Goal: Task Accomplishment & Management: Complete application form

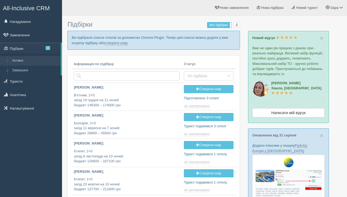
type input "2025-09-06 17:30"
click at [127, 44] on link "створити нову" at bounding box center [115, 43] width 23 height 4
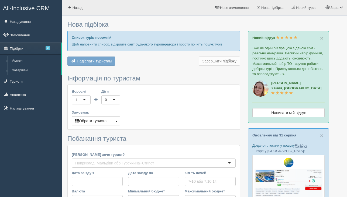
type input "6"
type input "40400"
type input "51200"
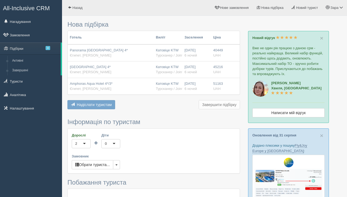
click at [100, 104] on span "Надіслати туристам" at bounding box center [94, 105] width 35 height 4
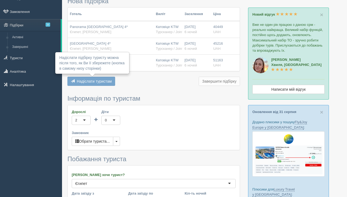
scroll to position [46, 0]
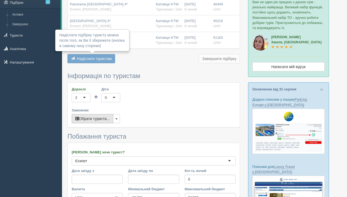
click at [100, 123] on button "Обрати туриста..." at bounding box center [92, 118] width 41 height 9
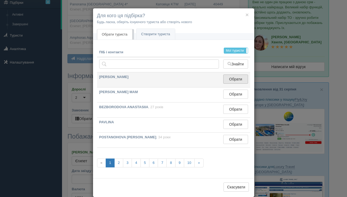
click at [232, 81] on button "Обрати" at bounding box center [235, 79] width 25 height 9
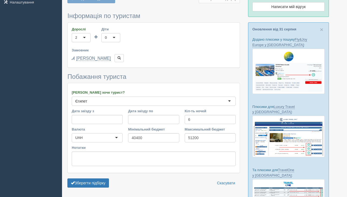
scroll to position [157, 0]
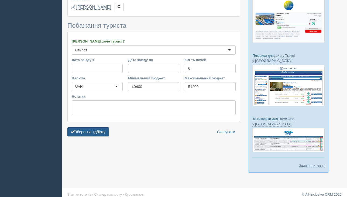
click at [95, 135] on button "Зберегти підбірку" at bounding box center [87, 131] width 41 height 9
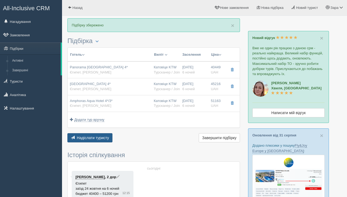
click at [93, 139] on span "Надіслати туристу" at bounding box center [93, 138] width 32 height 4
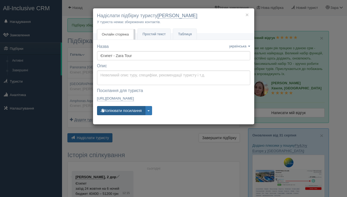
click at [127, 114] on button "Копіювати посилання" at bounding box center [121, 110] width 48 height 9
